Goal: Task Accomplishment & Management: Use online tool/utility

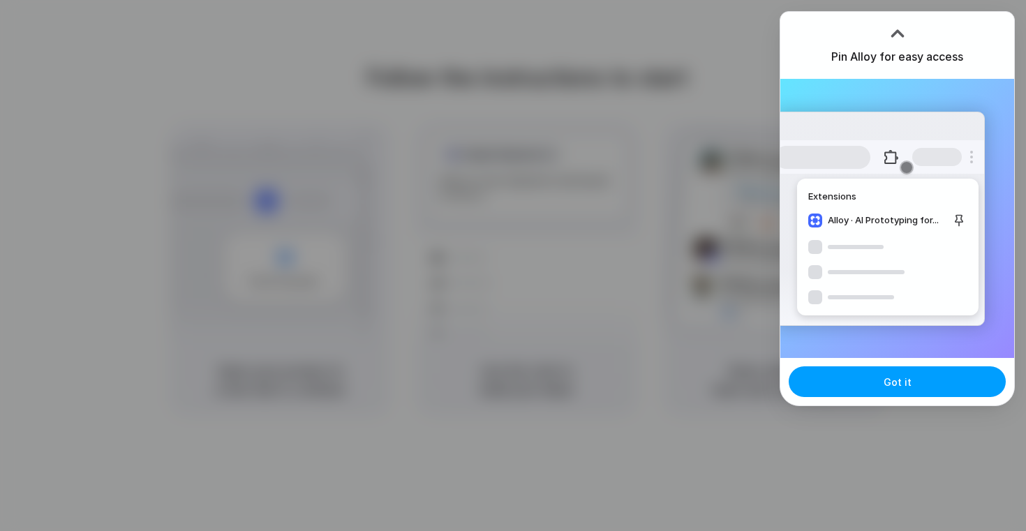
click at [905, 382] on span "Got it" at bounding box center [898, 382] width 28 height 15
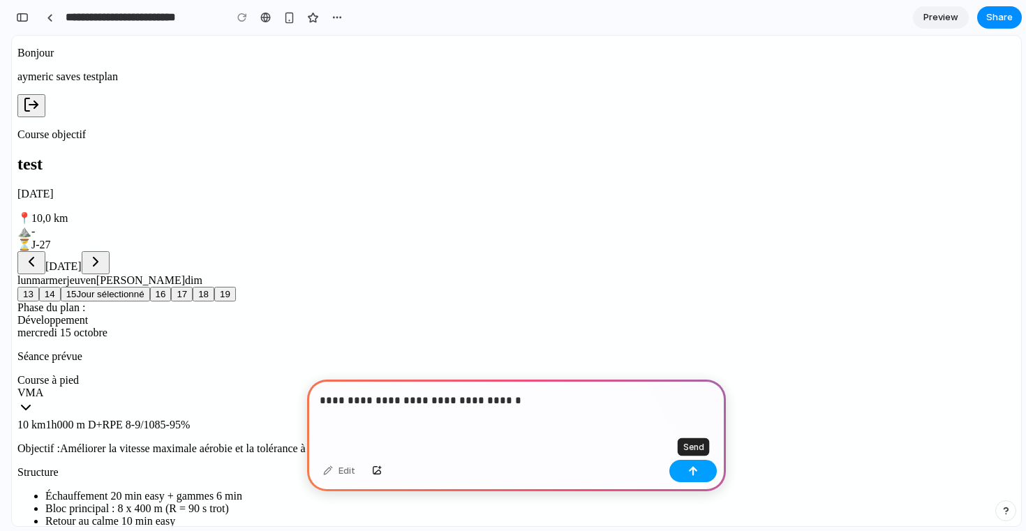
click at [688, 468] on div "button" at bounding box center [693, 471] width 10 height 10
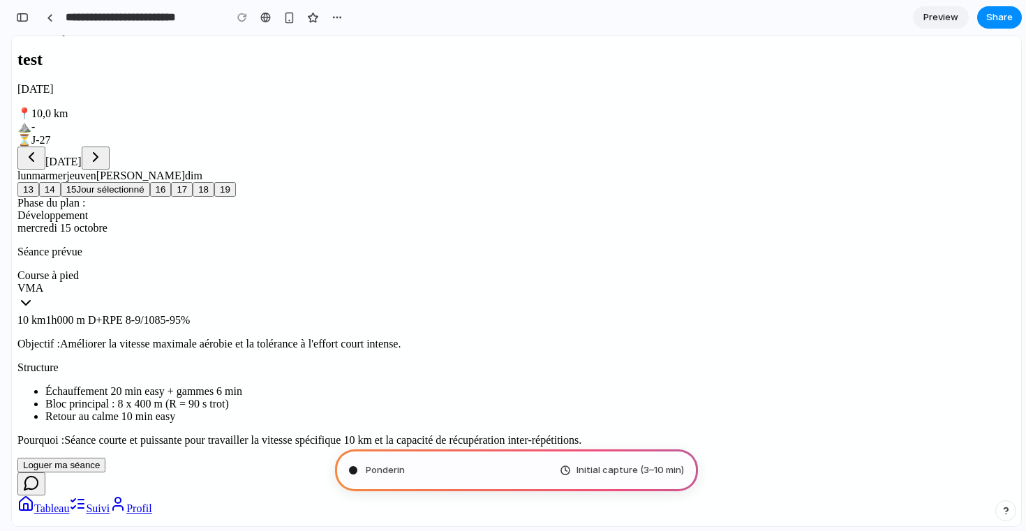
scroll to position [345, 0]
click at [105, 458] on button "Loguer ma séance" at bounding box center [61, 465] width 88 height 15
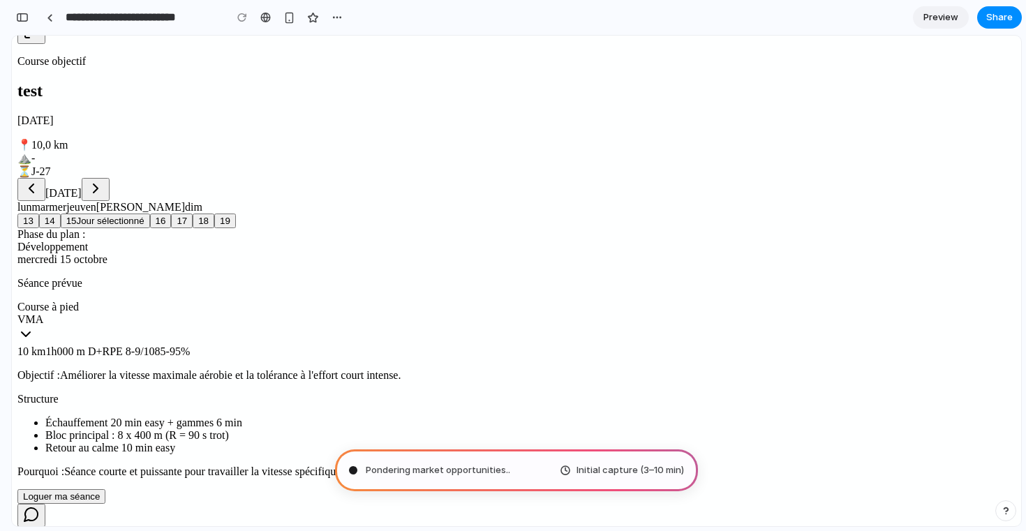
scroll to position [0, 0]
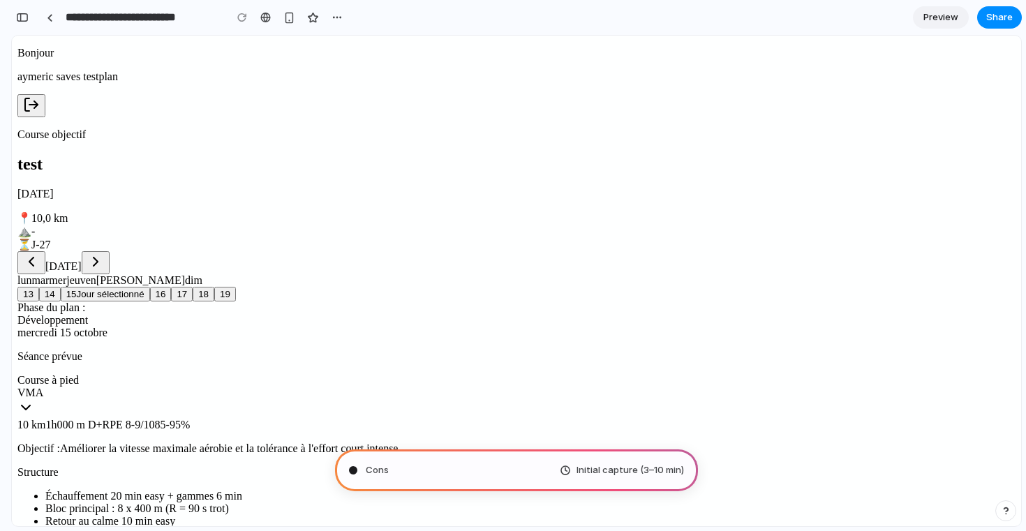
type input "**********"
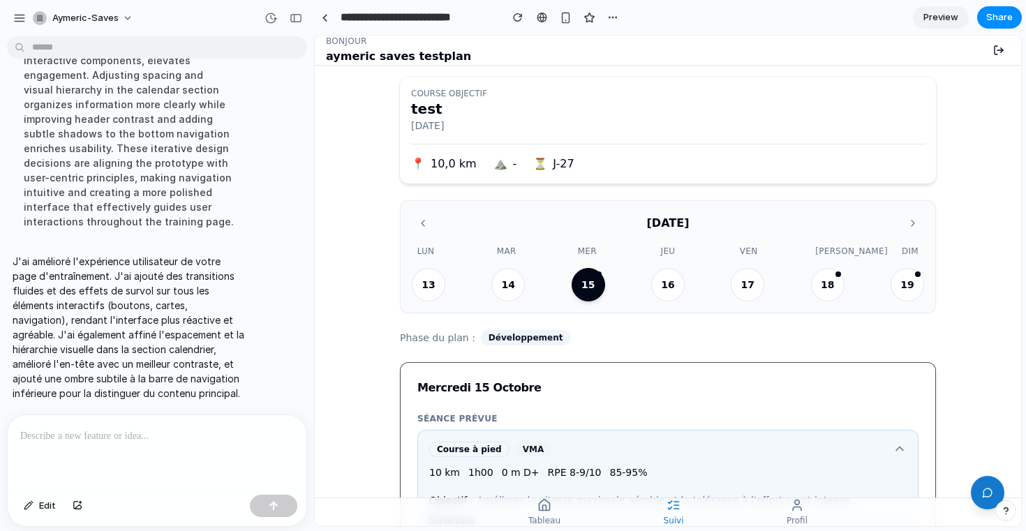
scroll to position [338, 0]
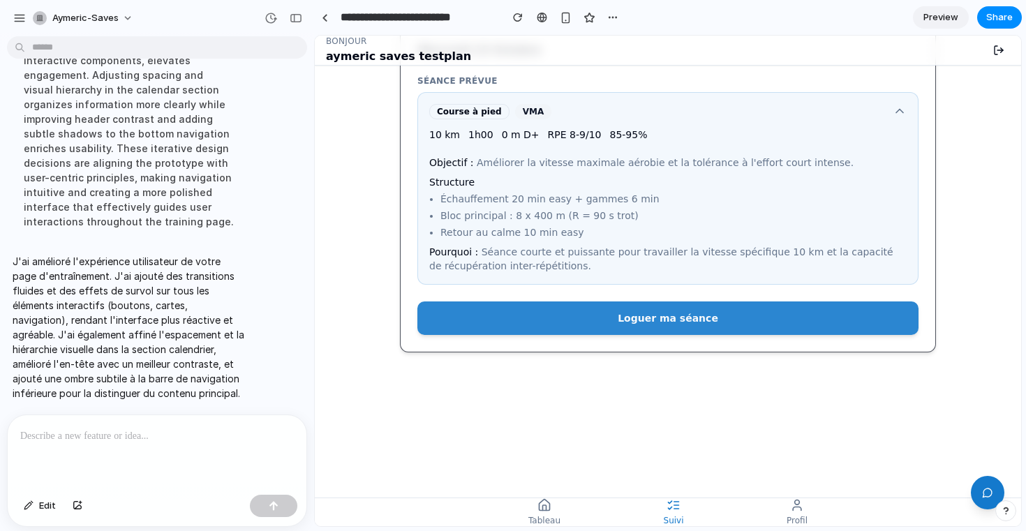
click at [648, 320] on button "Loguer ma séance" at bounding box center [667, 317] width 501 height 33
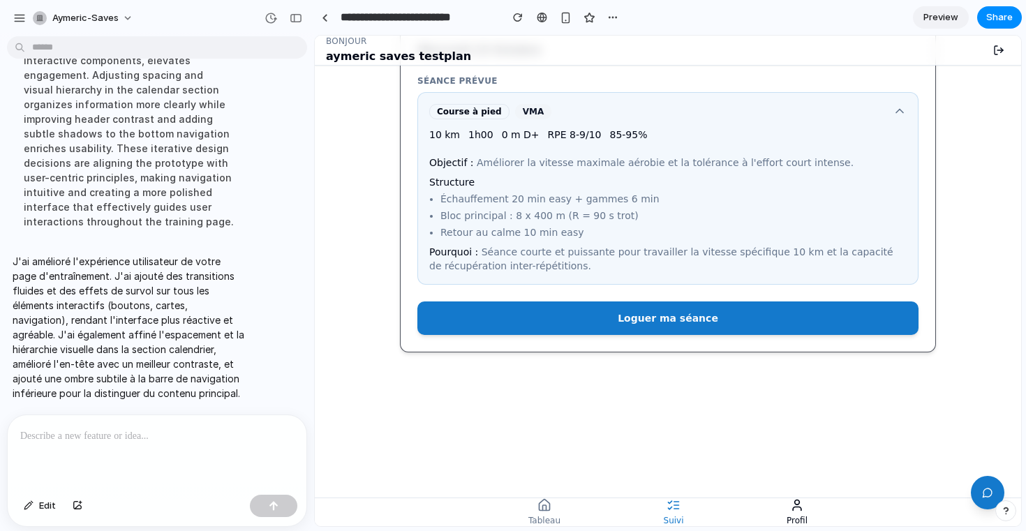
click at [798, 507] on icon at bounding box center [797, 508] width 8 height 3
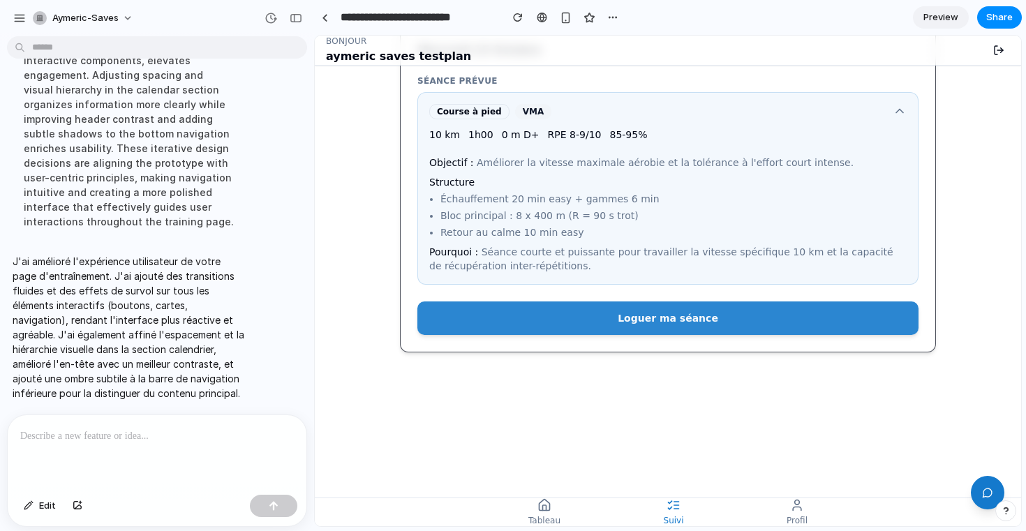
scroll to position [73, 0]
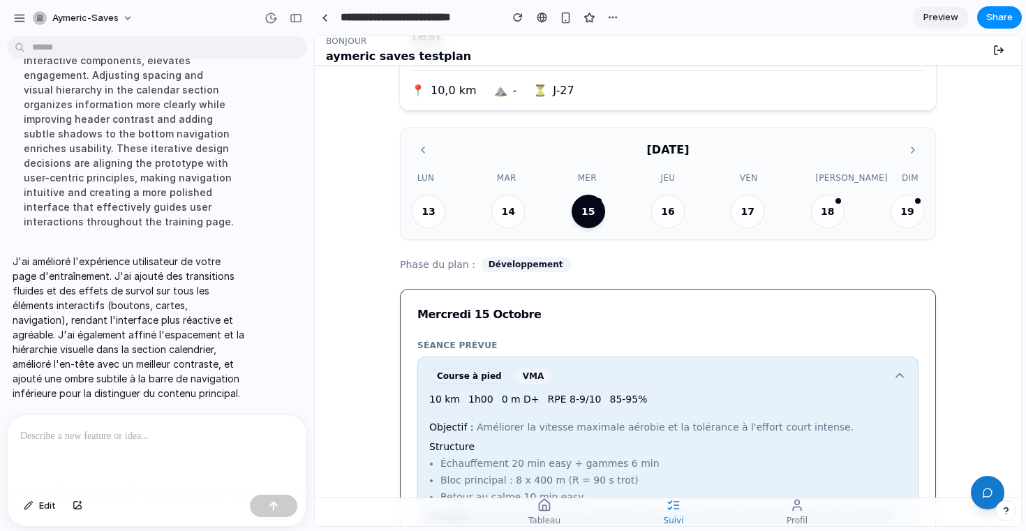
click at [792, 380] on div "Course à pied VMA" at bounding box center [667, 375] width 477 height 15
click at [907, 373] on div "Course à pied VMA 10 km 1h00 0 m D+ RPE 8-9/10 85-95% Objectif : Améliorer la v…" at bounding box center [667, 453] width 501 height 193
click at [902, 375] on icon at bounding box center [900, 375] width 14 height 14
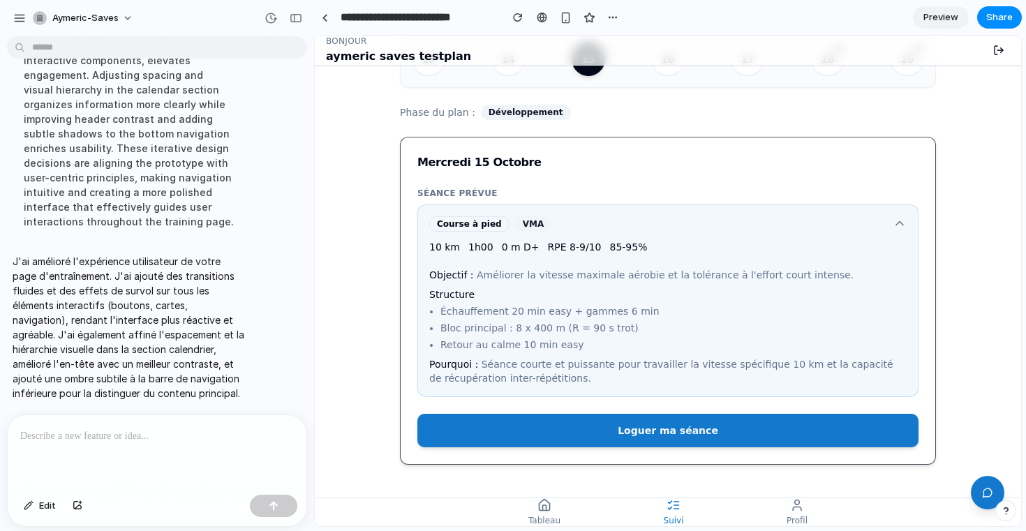
scroll to position [338, 0]
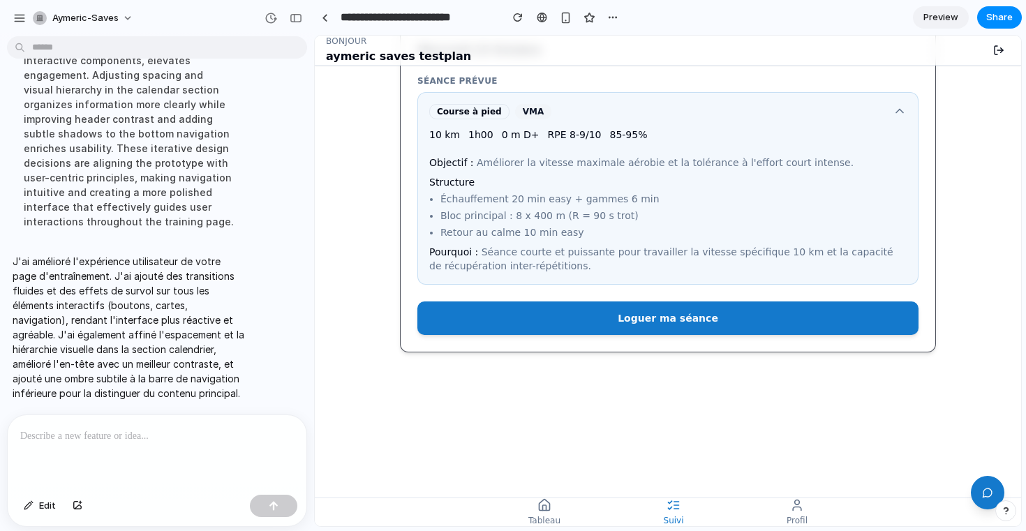
click at [177, 452] on div at bounding box center [157, 452] width 299 height 74
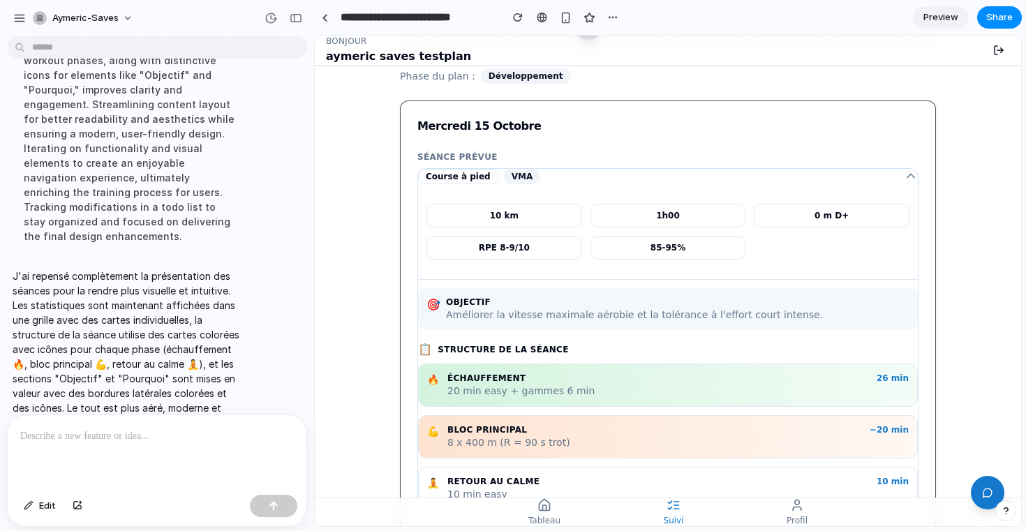
scroll to position [238, 0]
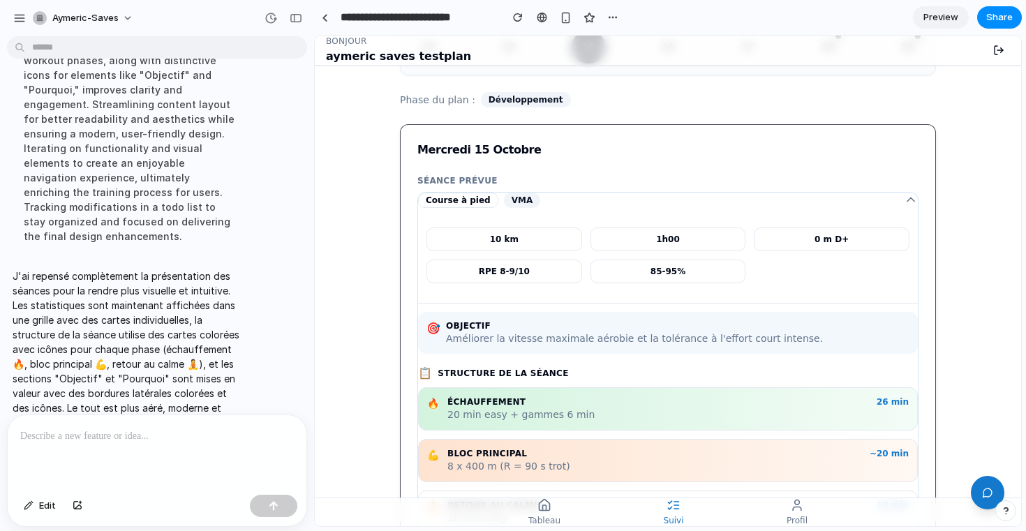
click at [912, 198] on icon at bounding box center [911, 200] width 14 height 14
click at [912, 200] on icon at bounding box center [910, 199] width 7 height 3
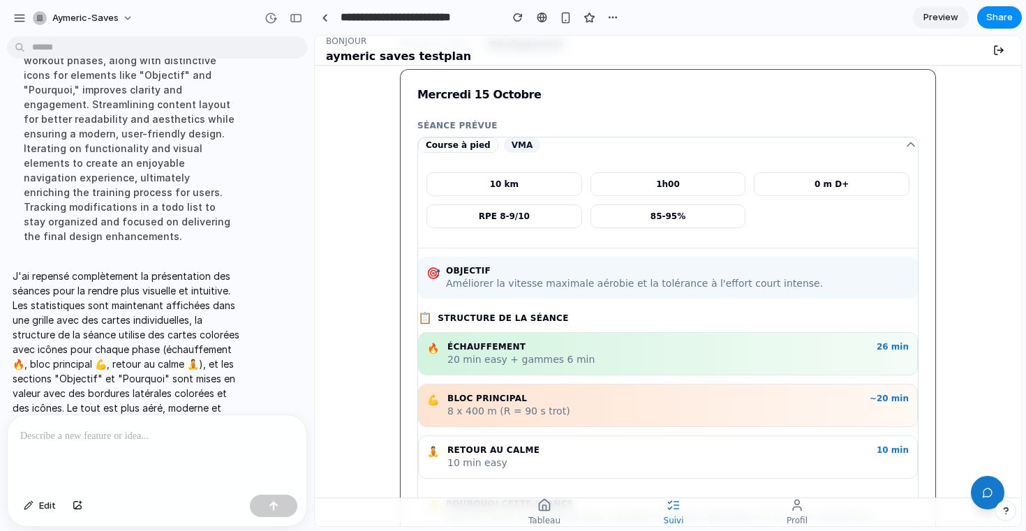
scroll to position [237, 0]
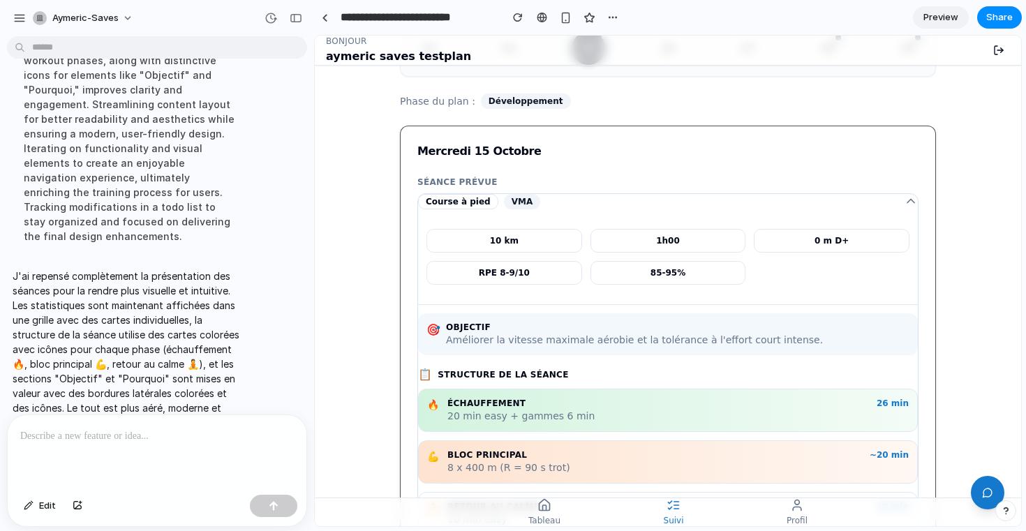
click at [211, 447] on div at bounding box center [157, 452] width 299 height 74
click at [213, 447] on div "**********" at bounding box center [157, 452] width 299 height 74
click at [214, 434] on p "**********" at bounding box center [157, 436] width 274 height 17
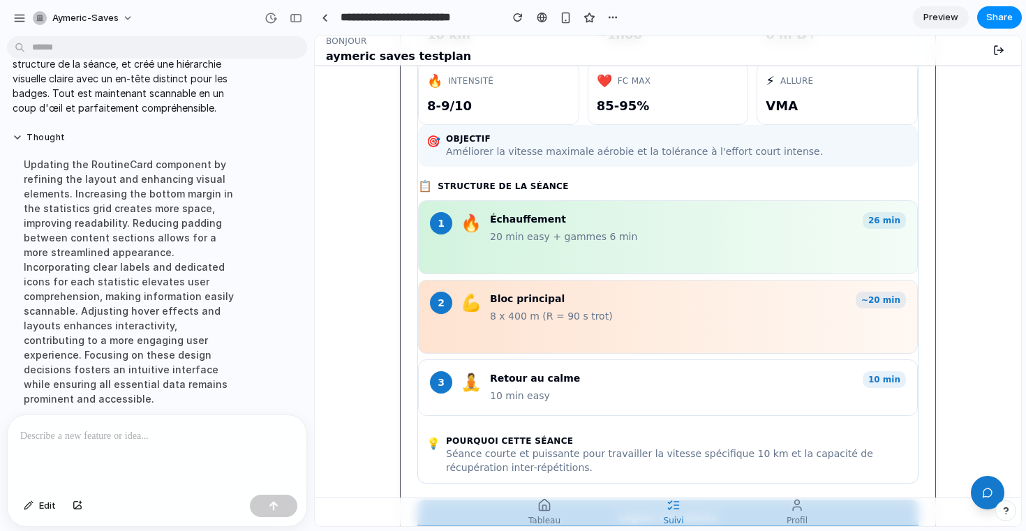
scroll to position [407, 0]
